Goal: Task Accomplishment & Management: Complete application form

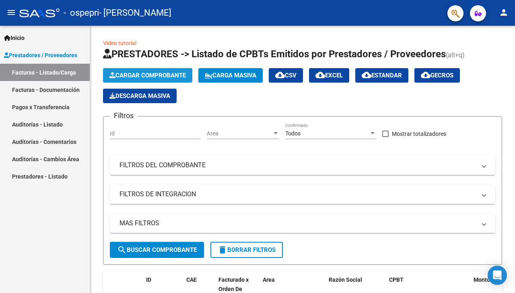
click at [147, 73] on span "Cargar Comprobante" at bounding box center [148, 75] width 77 height 7
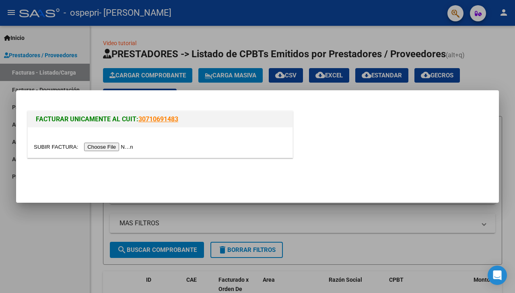
click at [136, 147] on input "file" at bounding box center [85, 147] width 102 height 8
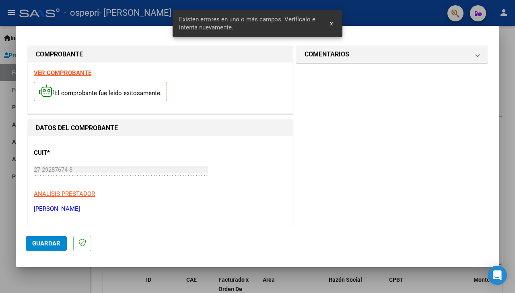
scroll to position [178, 0]
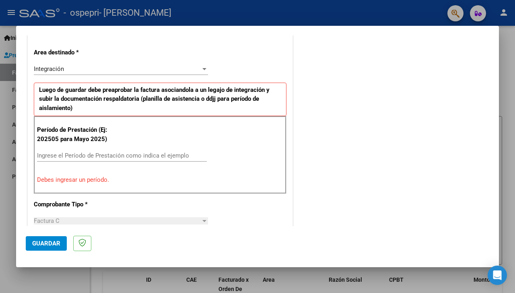
click at [135, 154] on input "Ingrese el Período de Prestación como indica el ejemplo" at bounding box center [122, 155] width 170 height 7
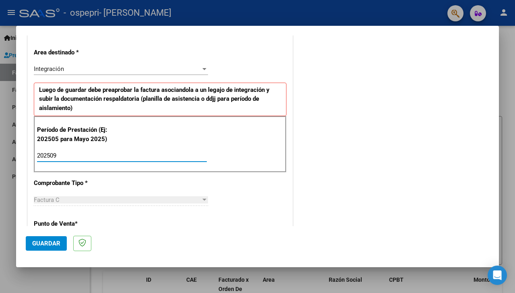
type input "202509"
click at [44, 243] on span "Guardar" at bounding box center [46, 243] width 28 height 7
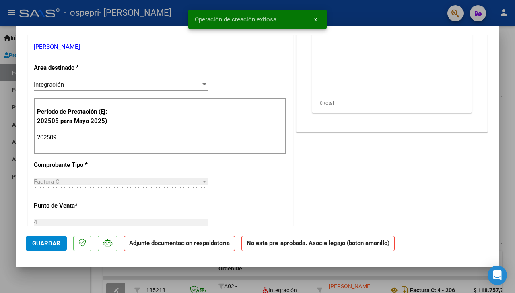
scroll to position [0, 0]
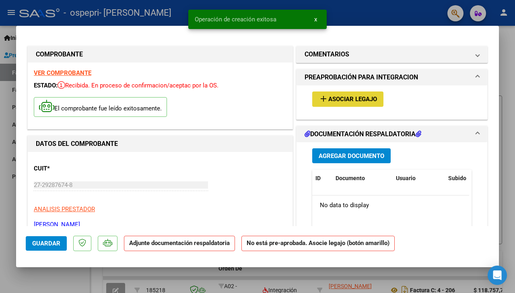
click at [331, 98] on span "Asociar Legajo" at bounding box center [353, 99] width 49 height 7
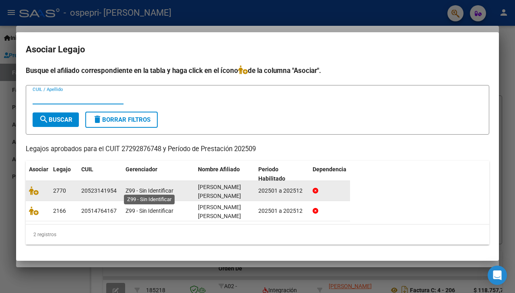
click at [156, 188] on span "Z99 - Sin Identificar" at bounding box center [150, 190] width 48 height 6
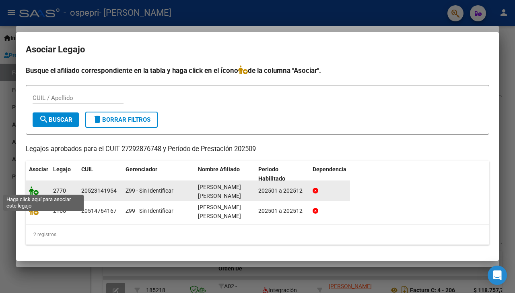
click at [36, 188] on icon at bounding box center [34, 190] width 10 height 9
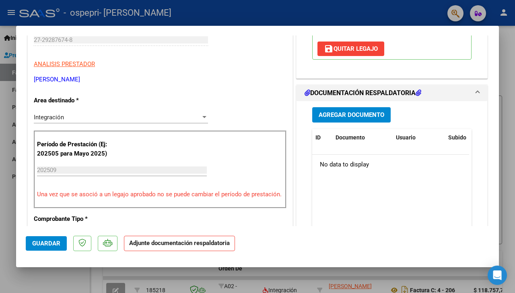
scroll to position [182, 0]
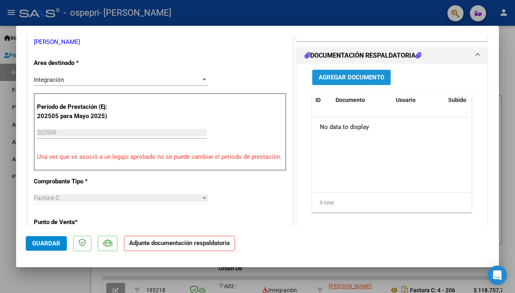
click at [362, 81] on span "Agregar Documento" at bounding box center [352, 77] width 66 height 7
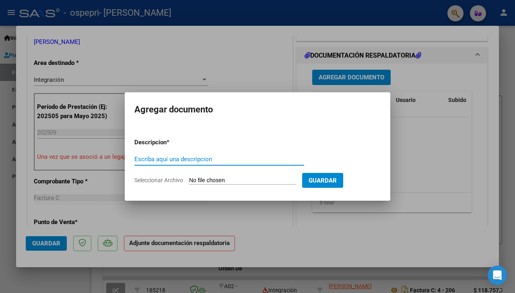
click at [238, 180] on input "Seleccionar Archivo" at bounding box center [242, 181] width 107 height 8
type input "C:\fakepath\apfmimpresionpreliq (2) (1) [PERSON_NAME].pdf"
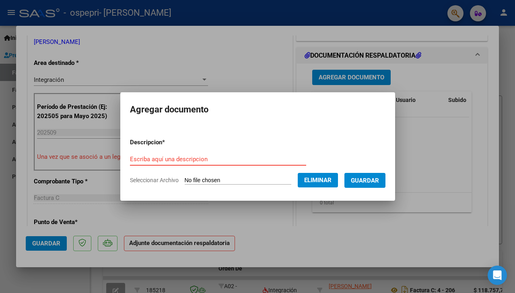
click at [174, 157] on input "Escriba aquí una descripcion" at bounding box center [218, 158] width 176 height 7
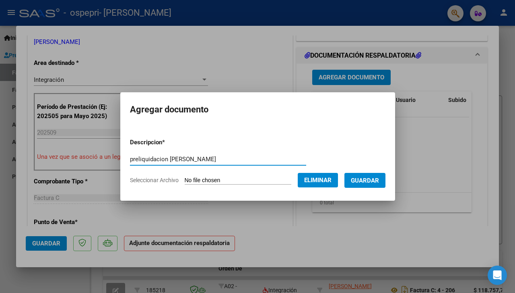
type input "preliquidacion [PERSON_NAME]"
click at [369, 179] on span "Guardar" at bounding box center [365, 180] width 28 height 7
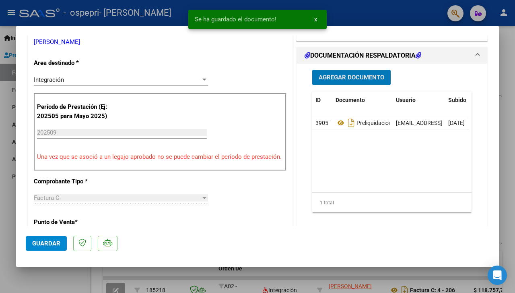
click at [347, 81] on span "Agregar Documento" at bounding box center [352, 77] width 66 height 7
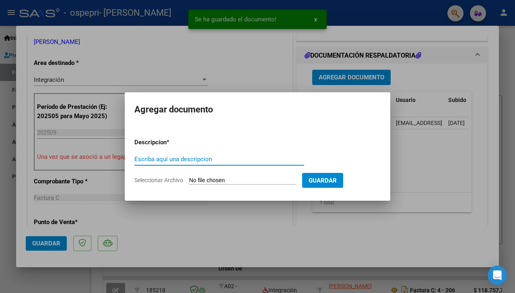
click at [218, 178] on input "Seleccionar Archivo" at bounding box center [242, 181] width 107 height 8
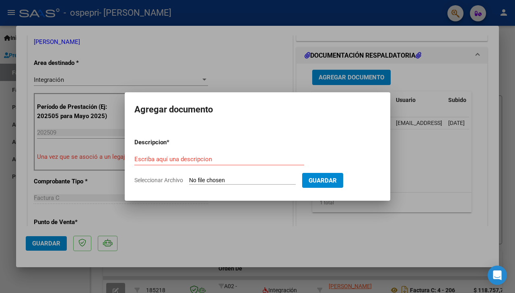
type input "C:\fakepath\asistencia [PERSON_NAME] septiembre.pdf"
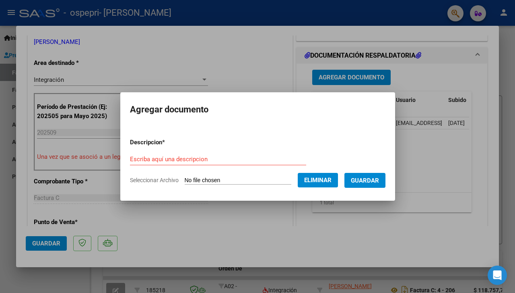
click at [188, 160] on input "Escriba aquí una descripcion" at bounding box center [218, 158] width 176 height 7
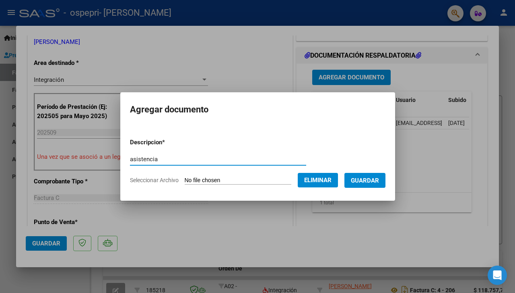
type input "asistencia"
click at [371, 174] on button "Guardar" at bounding box center [365, 180] width 41 height 15
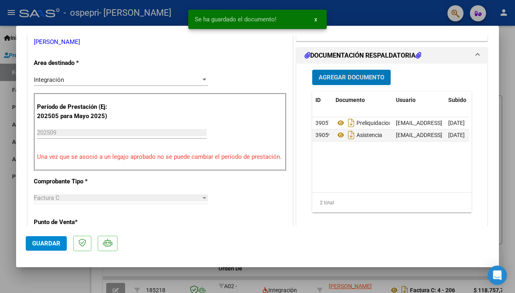
click at [48, 241] on span "Guardar" at bounding box center [46, 243] width 28 height 7
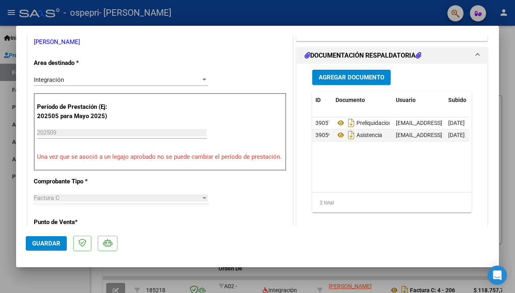
click at [48, 241] on span "Guardar" at bounding box center [46, 243] width 28 height 7
